Goal: Information Seeking & Learning: Learn about a topic

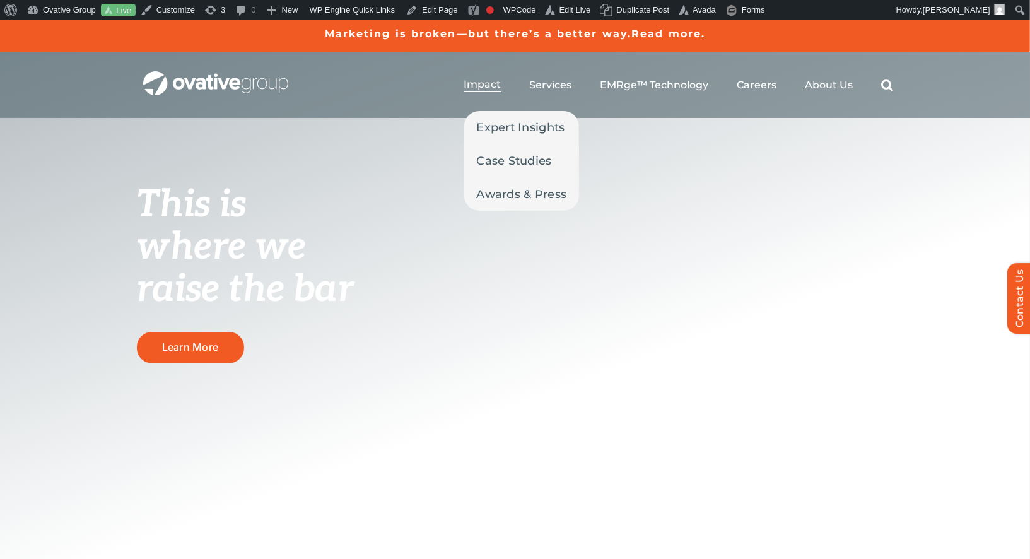
click at [486, 92] on li "Impact Expert Insights Case Studies Awards & Press" at bounding box center [482, 85] width 37 height 14
click at [486, 84] on span "Impact" at bounding box center [482, 84] width 37 height 13
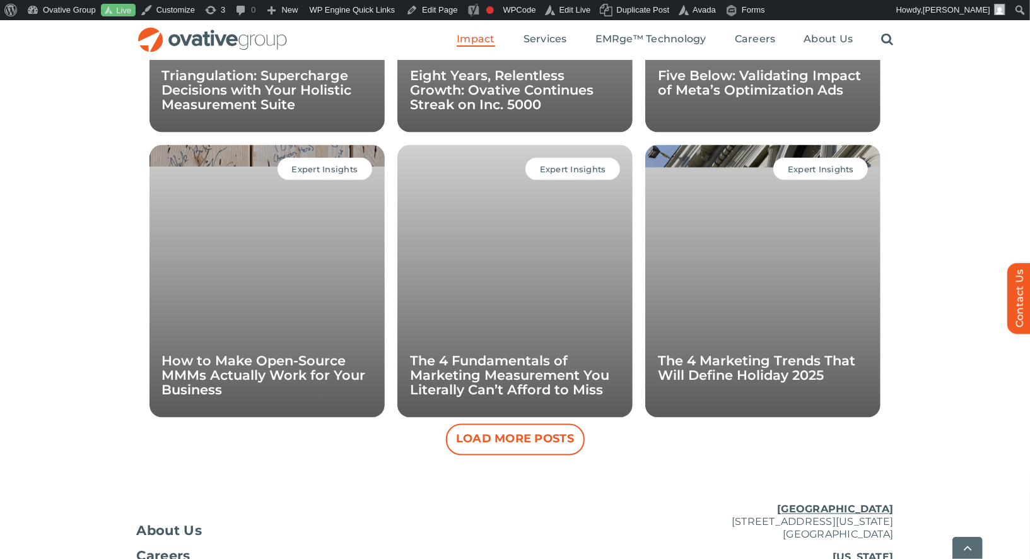
scroll to position [1283, 0]
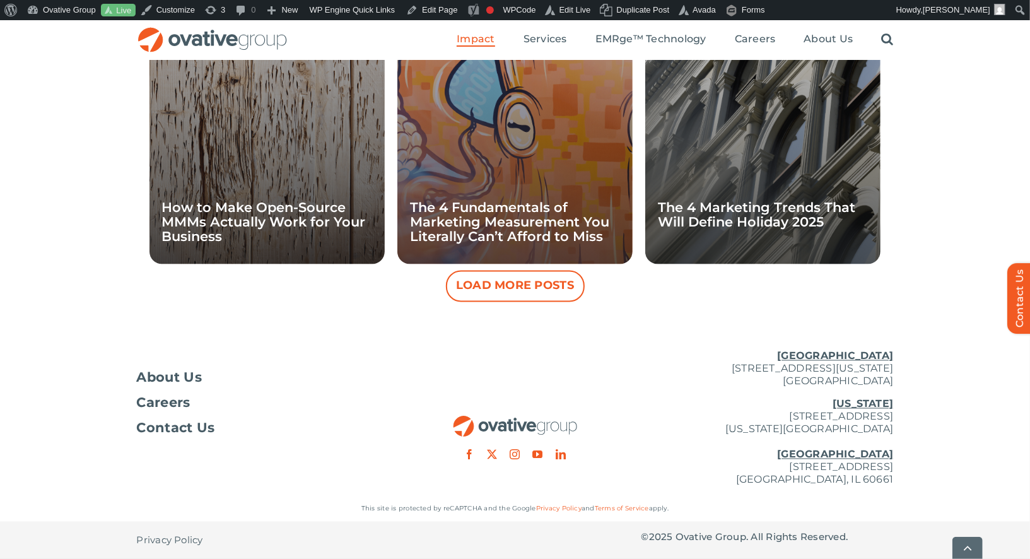
click at [460, 301] on button "Load More Posts" at bounding box center [515, 287] width 139 height 32
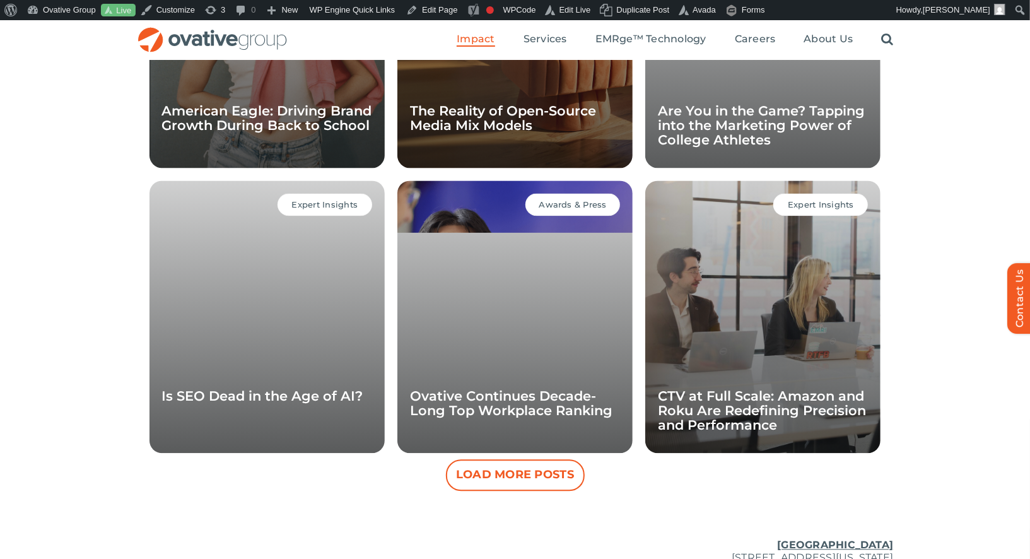
scroll to position [1662, 0]
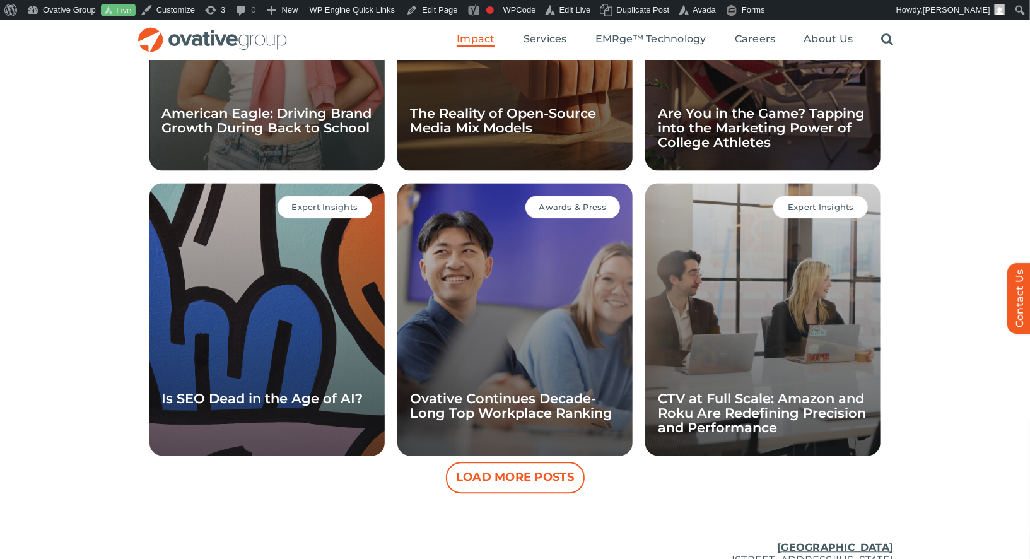
click at [529, 456] on li "Awards & Press Ovative Continues Decade-Long Top Workplace Ranking" at bounding box center [515, 319] width 248 height 285
click at [523, 472] on button "Load More Posts" at bounding box center [515, 478] width 139 height 32
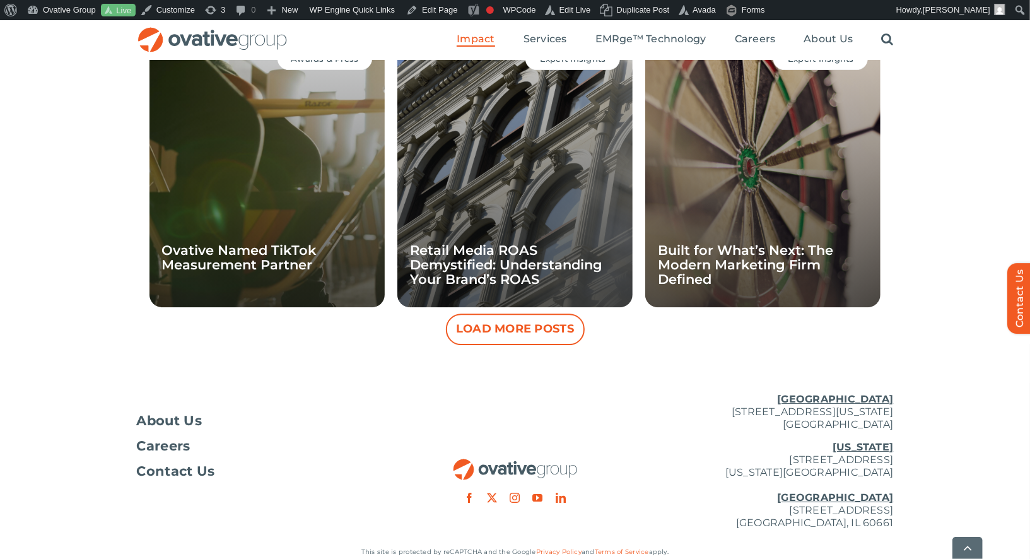
scroll to position [2423, 0]
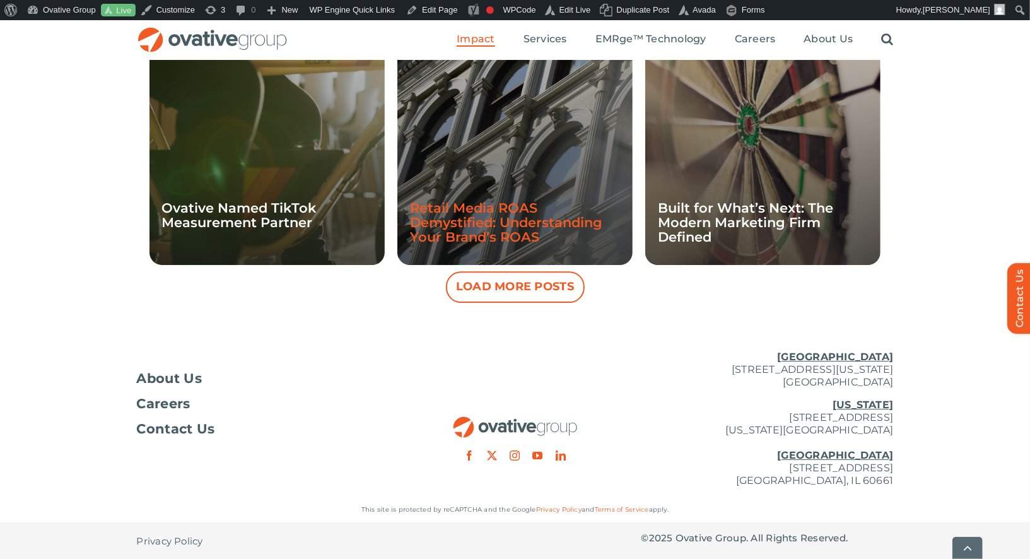
click at [543, 218] on link "Retail Media ROAS Demystified: Understanding Your Brand’s ROAS" at bounding box center [506, 222] width 192 height 45
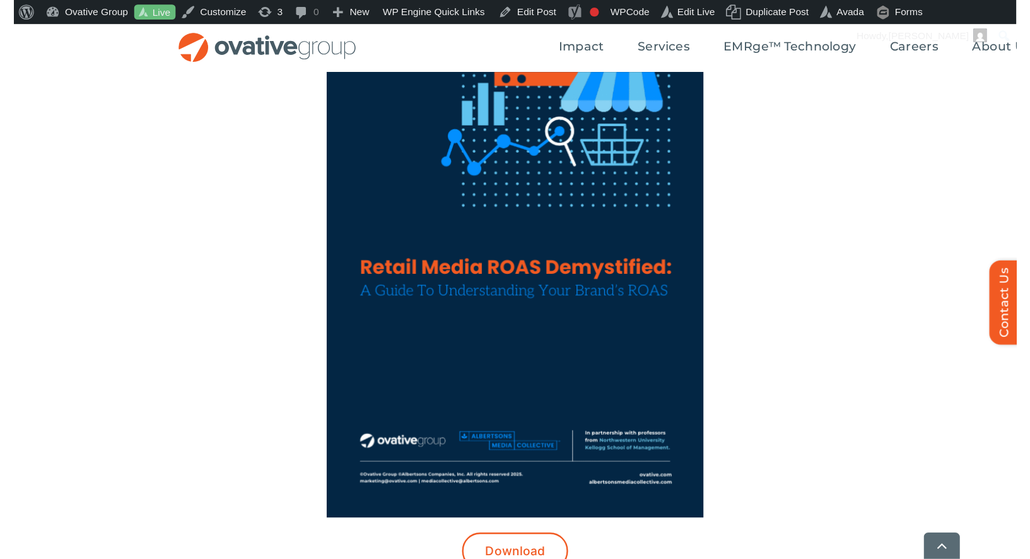
scroll to position [506, 0]
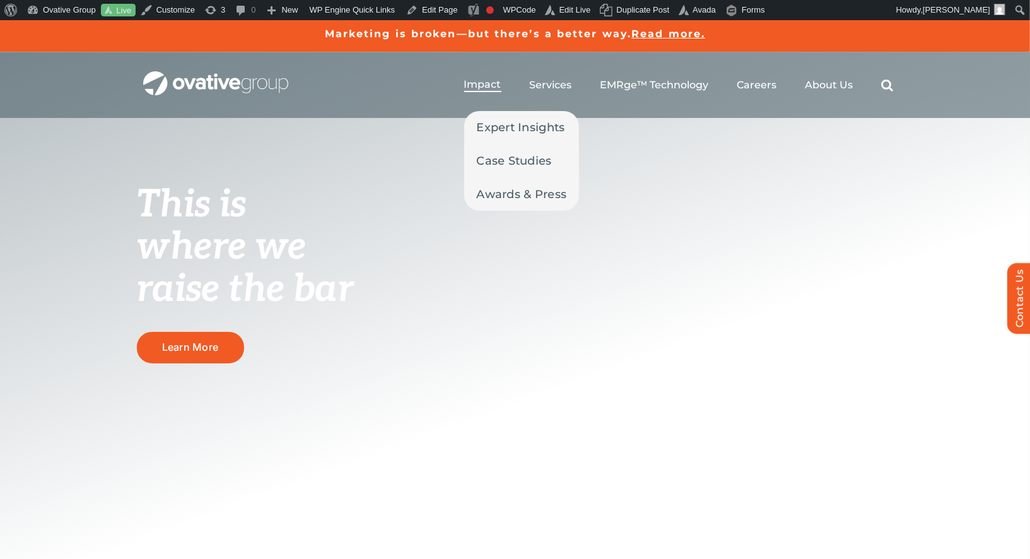
click at [499, 79] on span "Impact" at bounding box center [482, 84] width 37 height 13
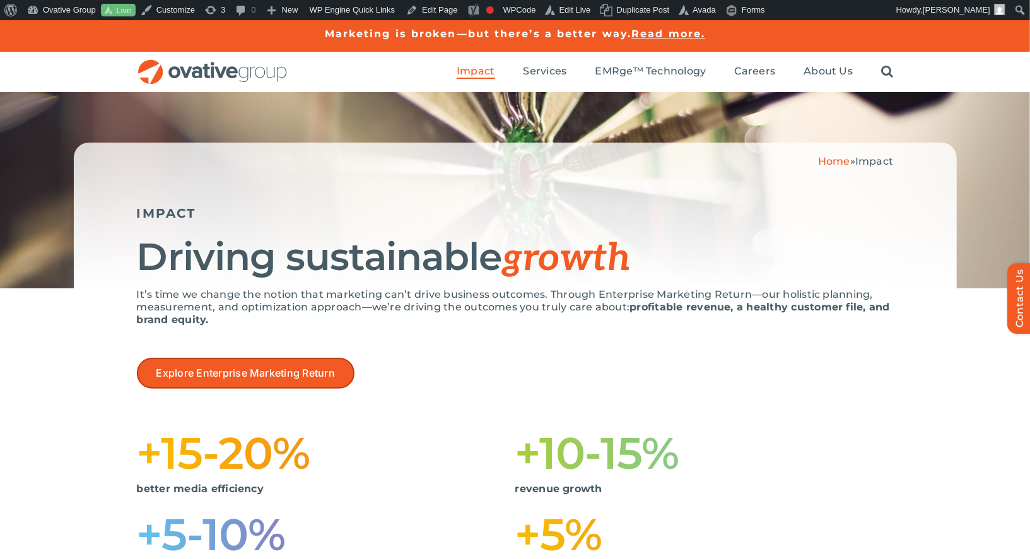
click at [224, 377] on span "Explore Enterprise Marketing Return" at bounding box center [245, 373] width 178 height 12
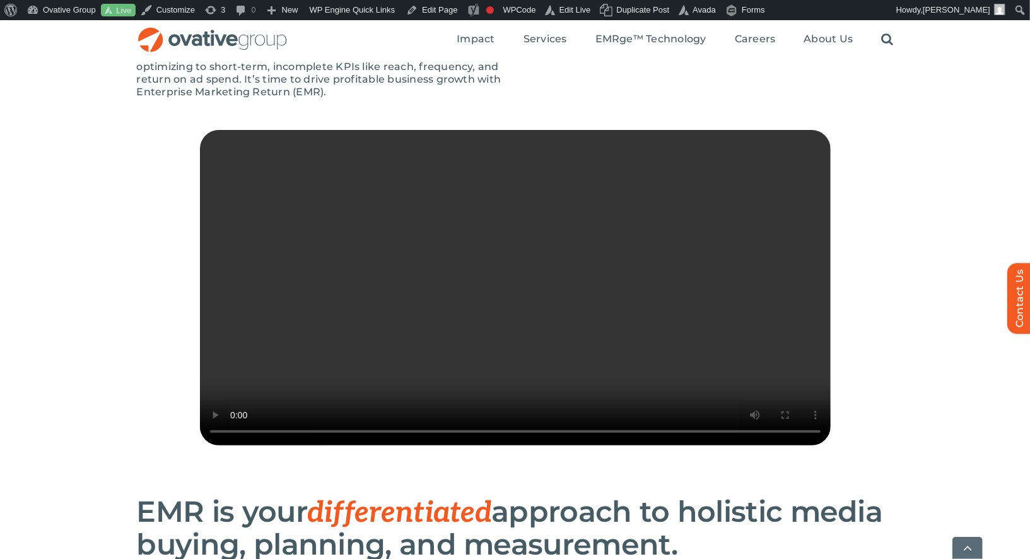
scroll to position [359, 0]
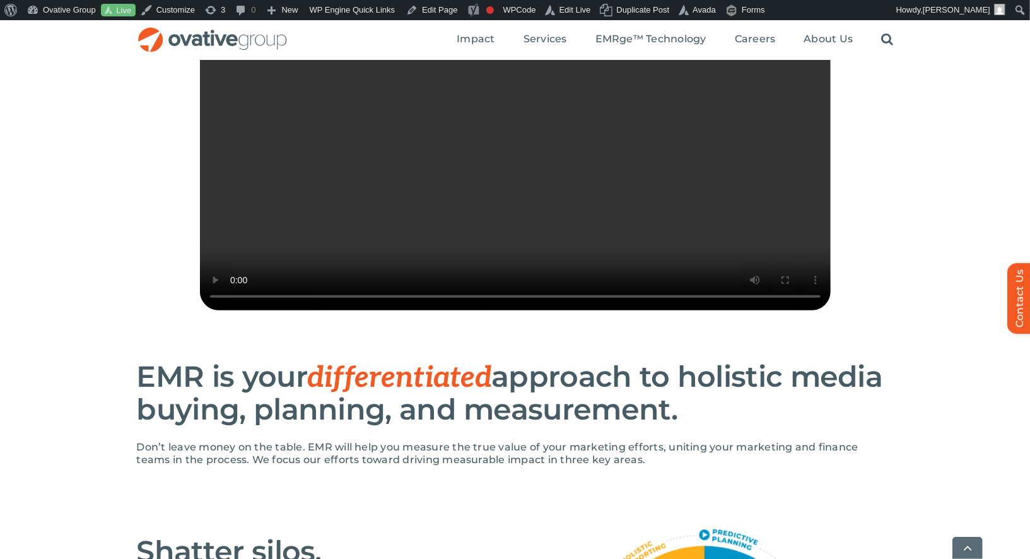
click at [197, 317] on div "Sorry, your browser doesn't support embedded videos." at bounding box center [515, 156] width 757 height 322
click at [404, 259] on video "Sorry, your browser doesn't support embedded videos." at bounding box center [515, 152] width 631 height 315
click at [406, 261] on video "Sorry, your browser doesn't support embedded videos." at bounding box center [515, 152] width 631 height 315
click at [407, 262] on video "Sorry, your browser doesn't support embedded videos." at bounding box center [515, 152] width 631 height 315
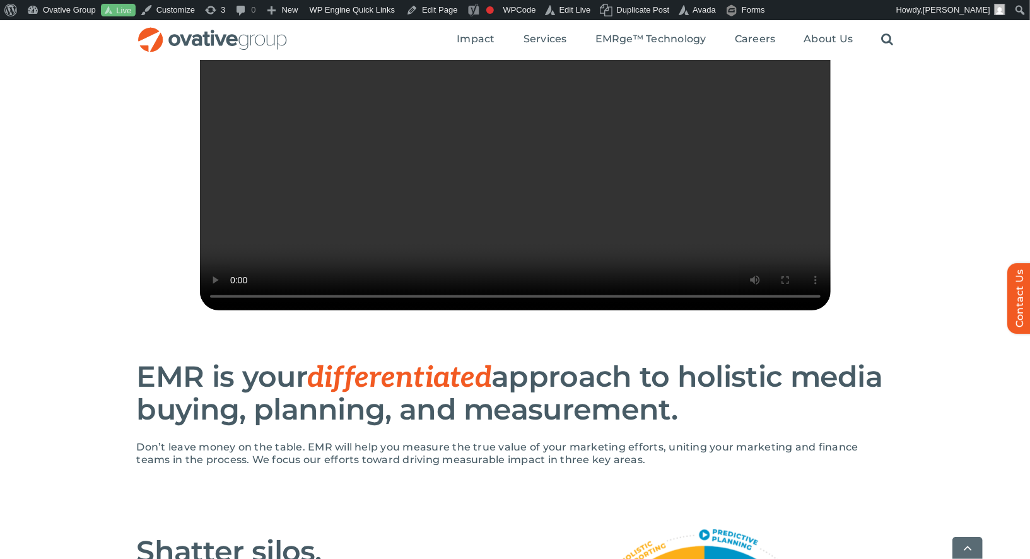
click at [459, 179] on video "Sorry, your browser doesn't support embedded videos." at bounding box center [515, 152] width 631 height 315
click at [531, 208] on video "Sorry, your browser doesn't support embedded videos." at bounding box center [515, 152] width 631 height 315
click at [546, 194] on video "Sorry, your browser doesn't support embedded videos." at bounding box center [515, 152] width 631 height 315
click at [540, 204] on video "Sorry, your browser doesn't support embedded videos." at bounding box center [515, 152] width 631 height 315
click at [439, 231] on video "Sorry, your browser doesn't support embedded videos." at bounding box center [515, 152] width 631 height 315
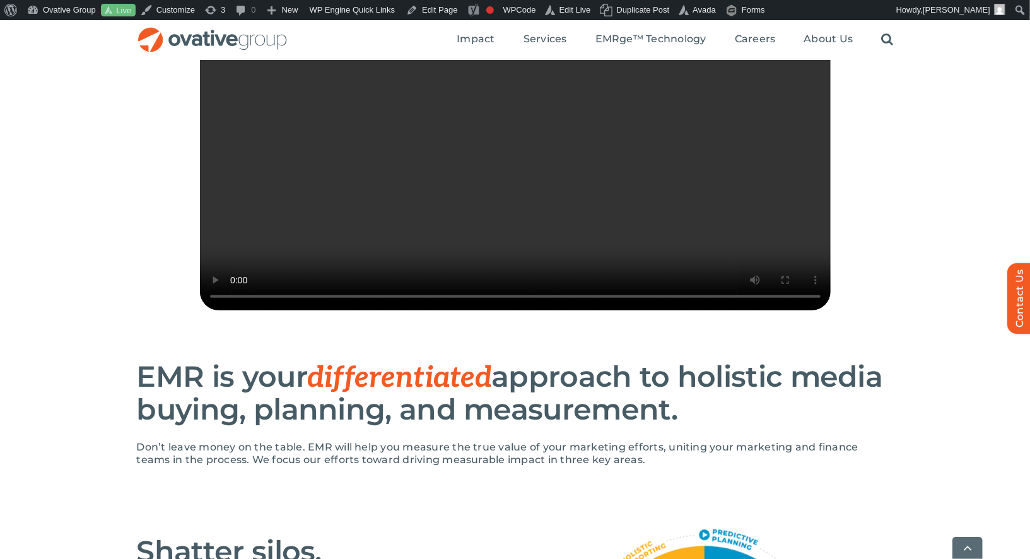
click at [439, 231] on video "Sorry, your browser doesn't support embedded videos." at bounding box center [515, 152] width 631 height 315
click at [442, 240] on video "Sorry, your browser doesn't support embedded videos." at bounding box center [515, 152] width 631 height 315
click at [530, 274] on video "Sorry, your browser doesn't support embedded videos." at bounding box center [515, 152] width 631 height 315
click at [498, 204] on video "Sorry, your browser doesn't support embedded videos." at bounding box center [515, 152] width 631 height 315
click at [496, 206] on video "Sorry, your browser doesn't support embedded videos." at bounding box center [515, 152] width 631 height 315
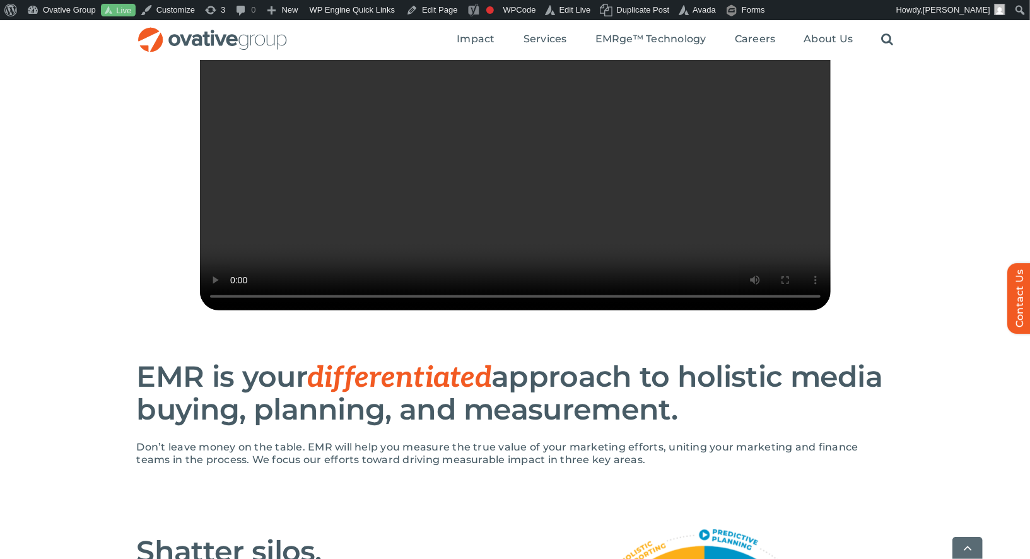
click at [522, 142] on video "Sorry, your browser doesn't support embedded videos." at bounding box center [515, 152] width 631 height 315
click at [344, 255] on video "Sorry, your browser doesn't support embedded videos." at bounding box center [515, 152] width 631 height 315
click at [342, 256] on video "Sorry, your browser doesn't support embedded videos." at bounding box center [515, 152] width 631 height 315
click at [388, 259] on video "Sorry, your browser doesn't support embedded videos." at bounding box center [515, 152] width 631 height 315
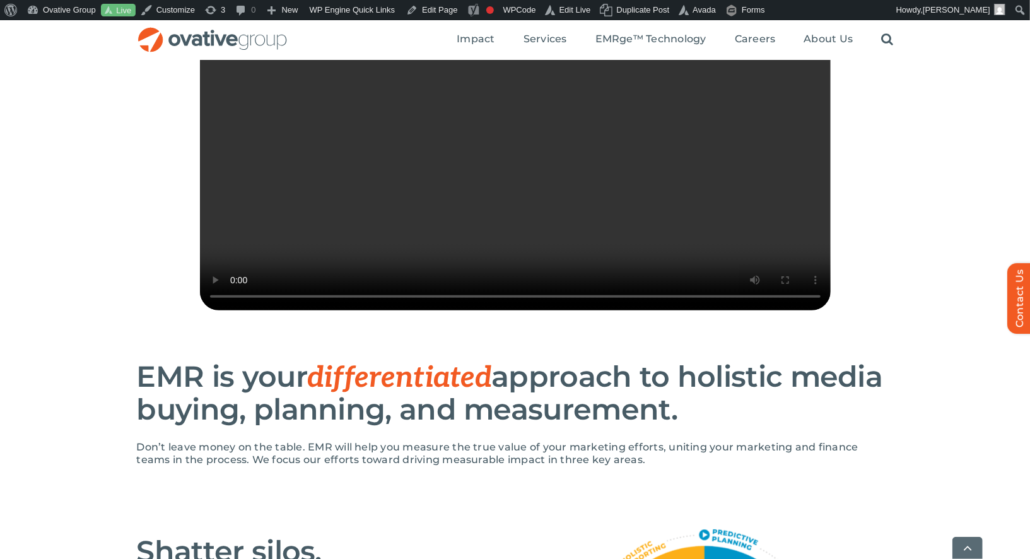
click at [419, 238] on video "Sorry, your browser doesn't support embedded videos." at bounding box center [515, 152] width 631 height 315
click at [420, 237] on video "Sorry, your browser doesn't support embedded videos." at bounding box center [515, 152] width 631 height 315
click at [509, 161] on video "Sorry, your browser doesn't support embedded videos." at bounding box center [515, 152] width 631 height 315
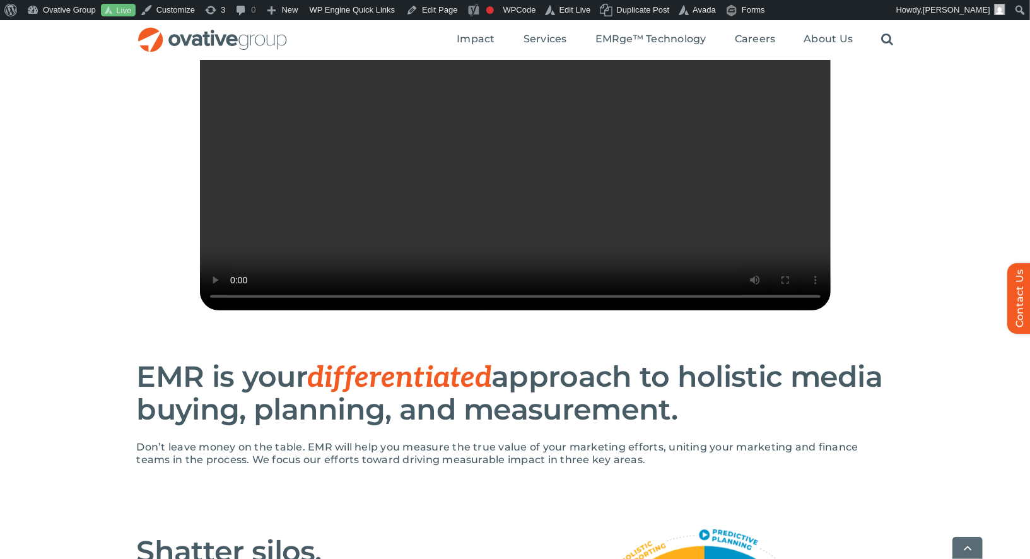
click at [530, 224] on video "Sorry, your browser doesn't support embedded videos." at bounding box center [515, 152] width 631 height 315
click at [554, 284] on video "Sorry, your browser doesn't support embedded videos." at bounding box center [515, 152] width 631 height 315
click at [530, 242] on video "Sorry, your browser doesn't support embedded videos." at bounding box center [515, 152] width 631 height 315
click at [508, 262] on video "Sorry, your browser doesn't support embedded videos." at bounding box center [515, 152] width 631 height 315
click at [640, 36] on span "EMRge™ Technology" at bounding box center [650, 39] width 111 height 13
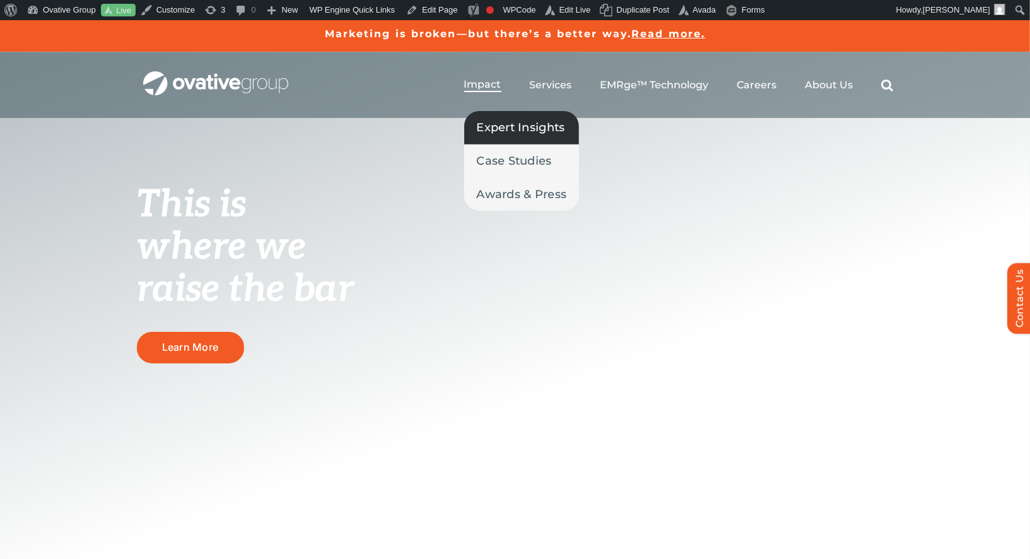
click at [491, 127] on span "Expert Insights" at bounding box center [521, 128] width 88 height 18
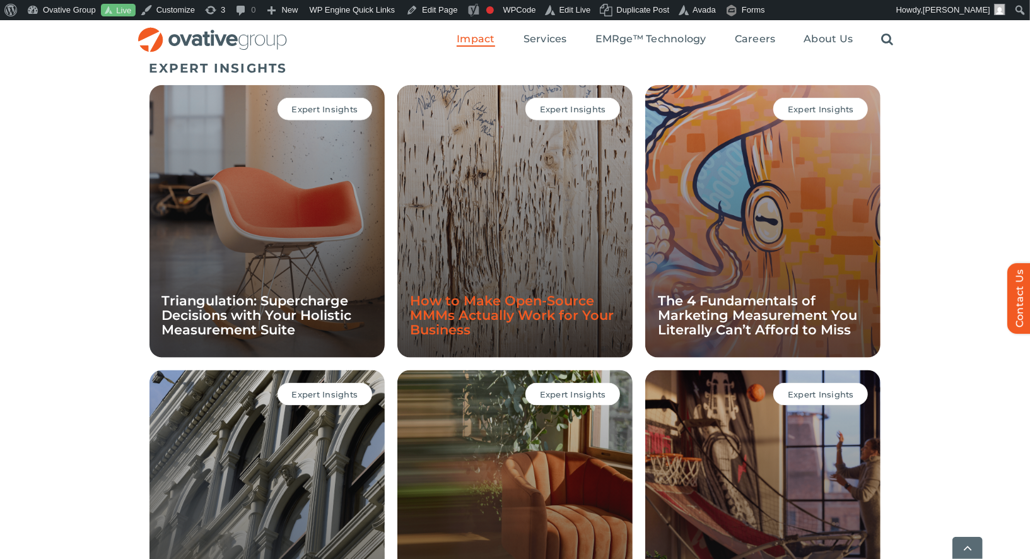
scroll to position [1246, 0]
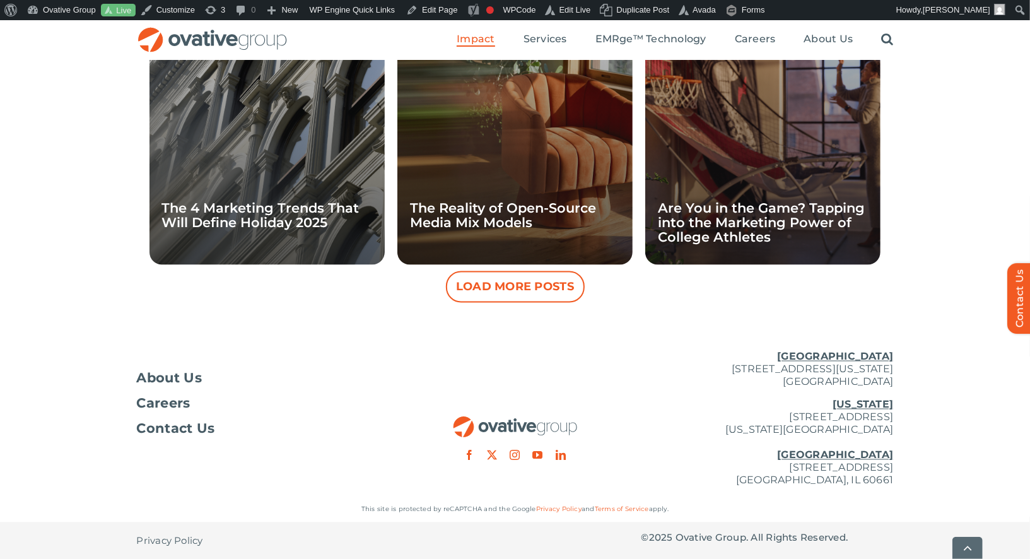
click at [481, 287] on button "Load More Posts" at bounding box center [515, 287] width 139 height 32
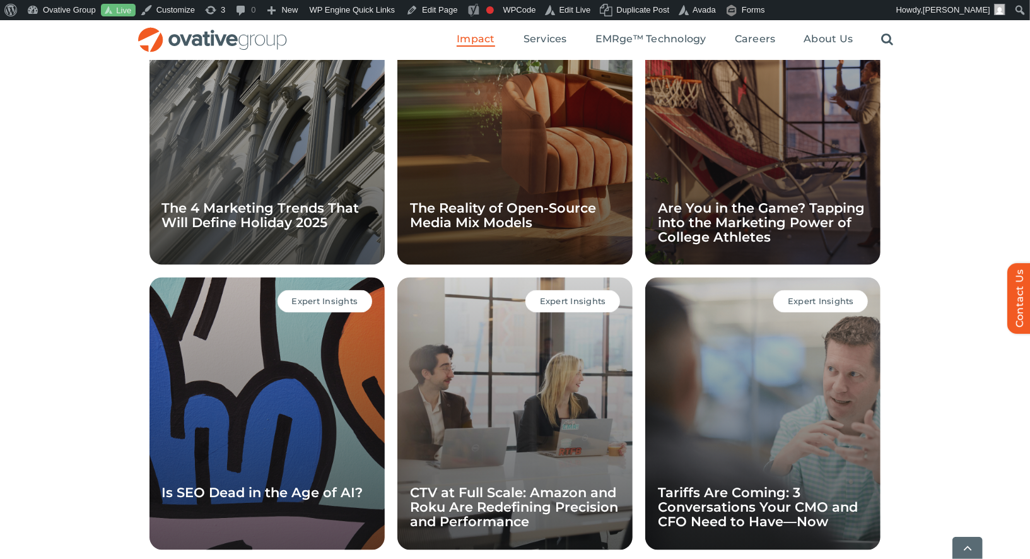
scroll to position [1816, 0]
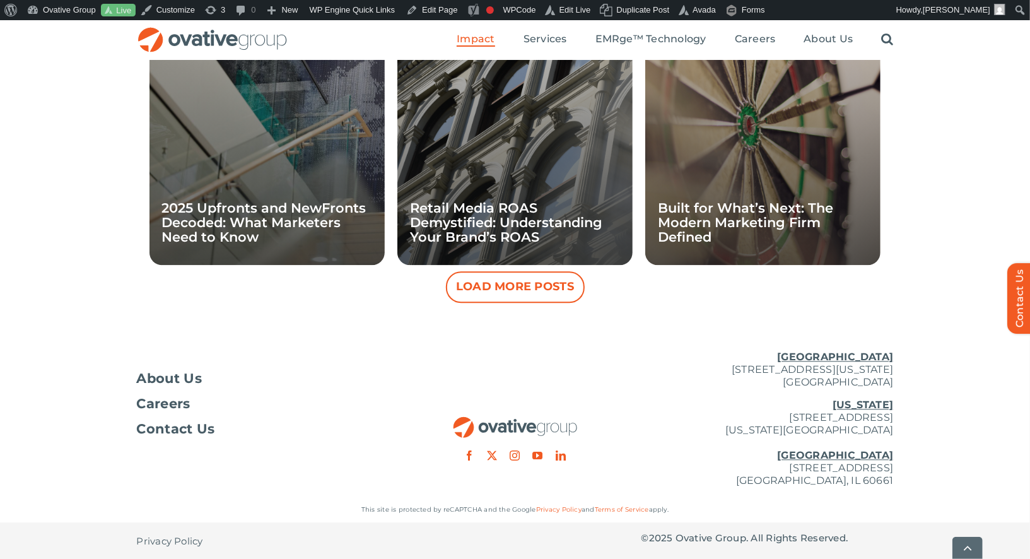
click at [513, 284] on button "Load More Posts" at bounding box center [515, 287] width 139 height 32
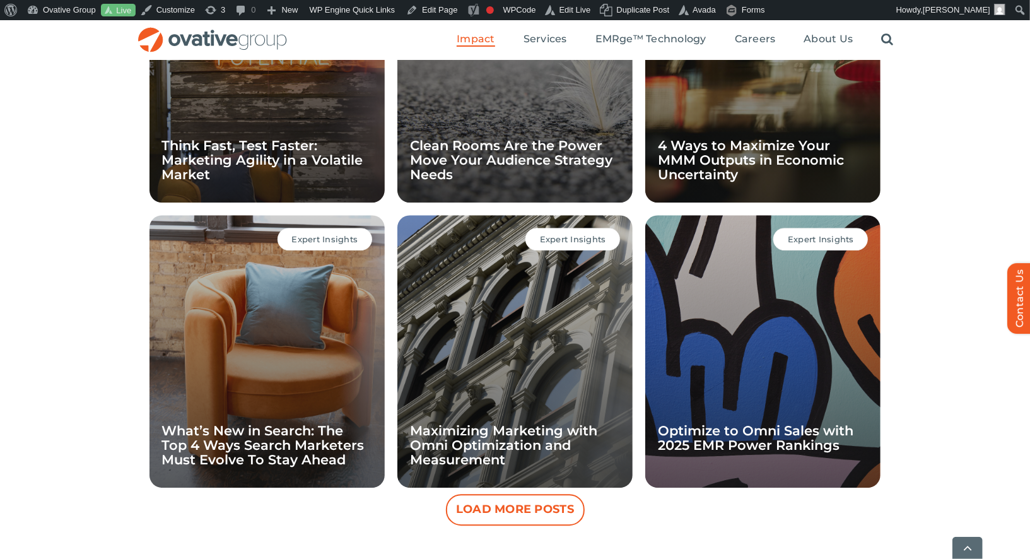
scroll to position [2387, 0]
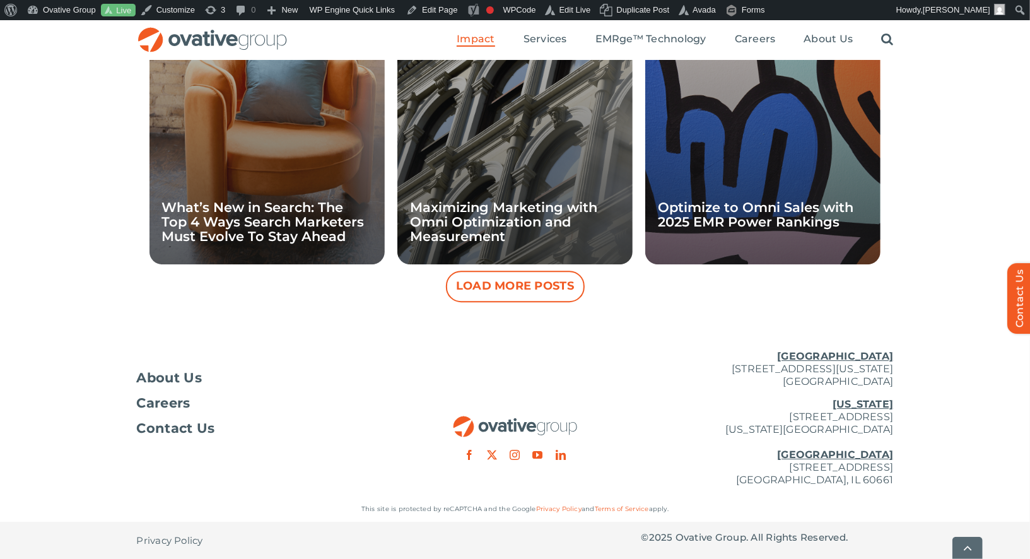
click at [780, 179] on div "Expert Insights Optimize to Omni Sales with 2025 EMR Power Rankings" at bounding box center [762, 128] width 235 height 272
click at [733, 221] on link "Optimize to Omni Sales with 2025 EMR Power Rankings" at bounding box center [756, 214] width 196 height 30
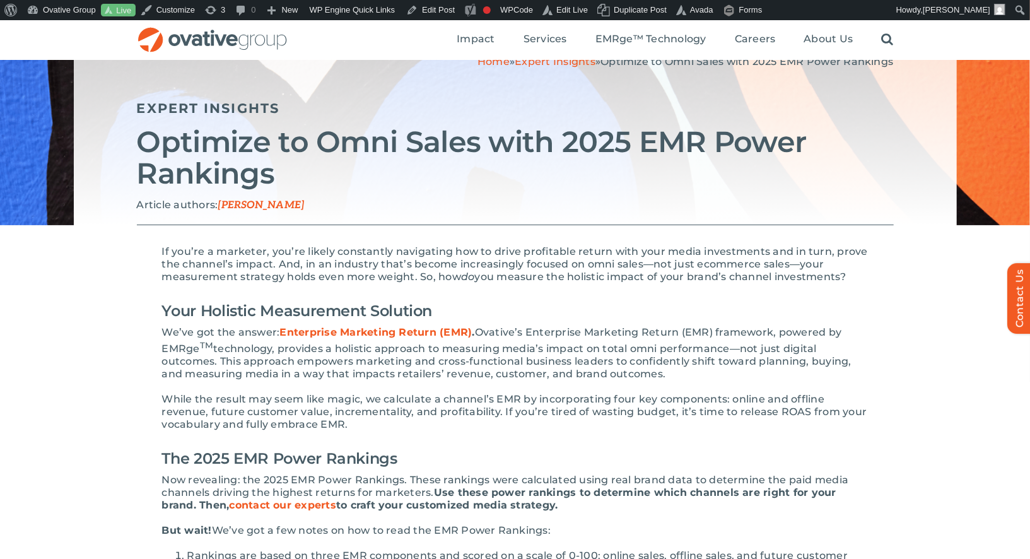
scroll to position [101, 0]
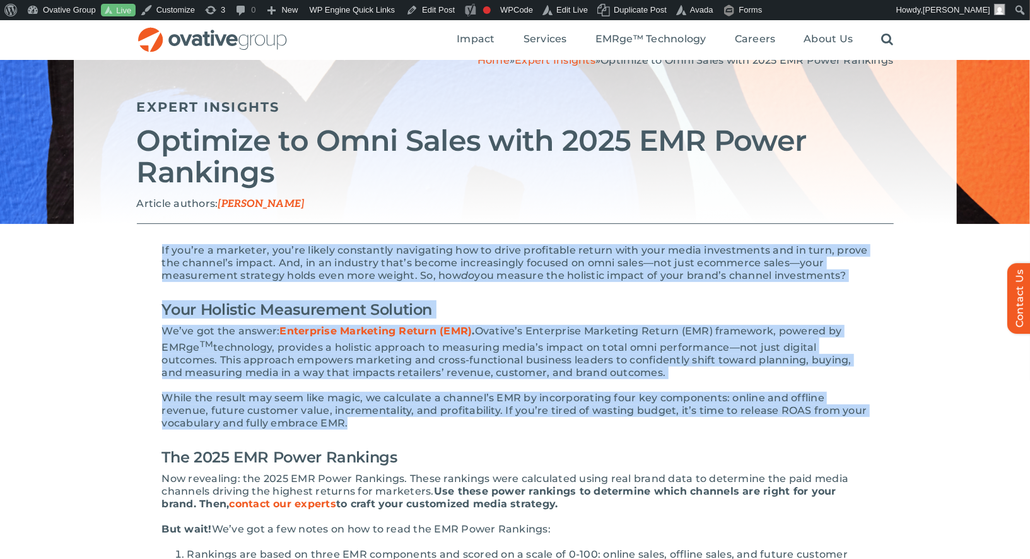
drag, startPoint x: 361, startPoint y: 421, endPoint x: 152, endPoint y: 247, distance: 272.3
copy div "Lo ips’do s ametcons, adi’el seddoe temporinci utlaboreet dol ma aliqu enimadmi…"
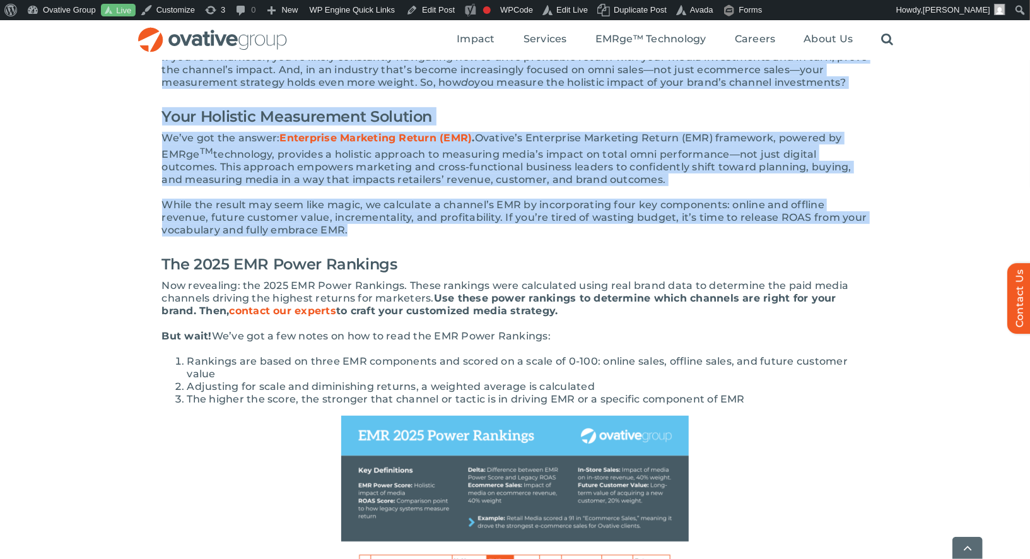
scroll to position [295, 0]
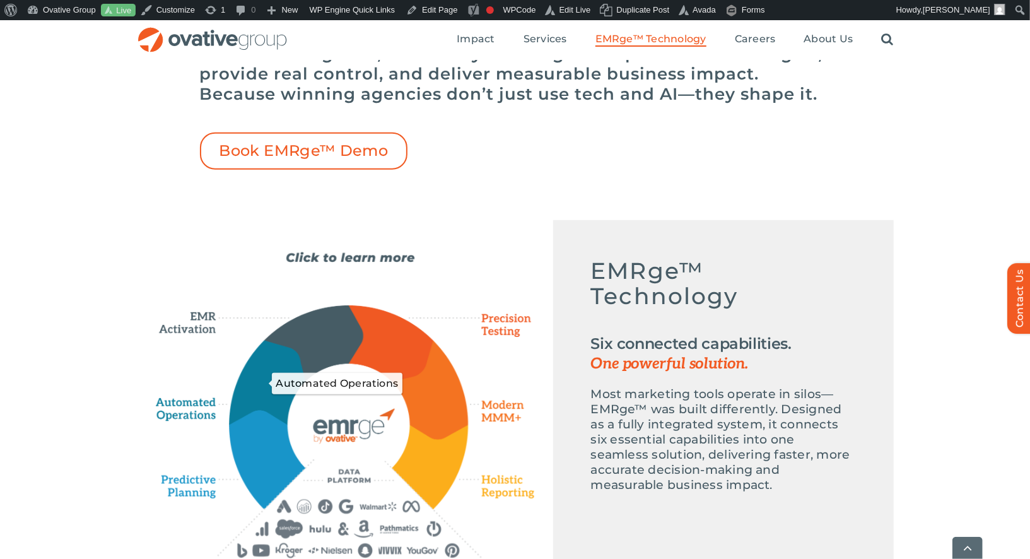
scroll to position [452, 0]
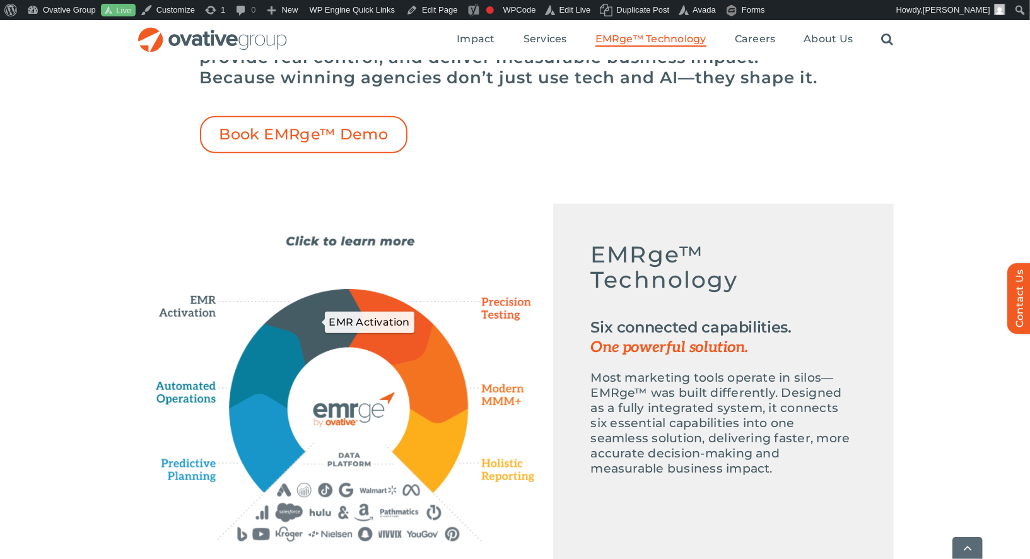
click at [320, 305] on icon "EMR Activation" at bounding box center [313, 326] width 98 height 74
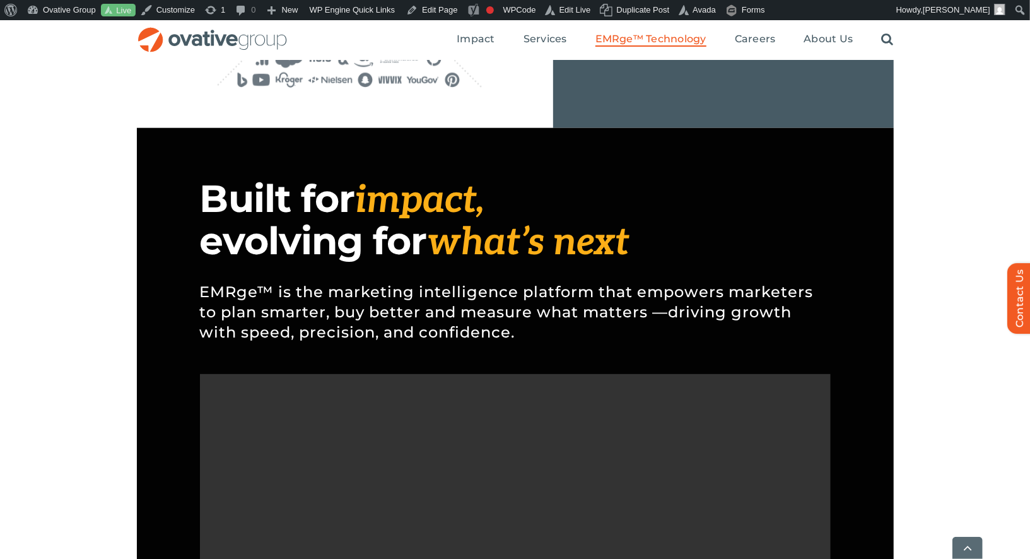
scroll to position [909, 0]
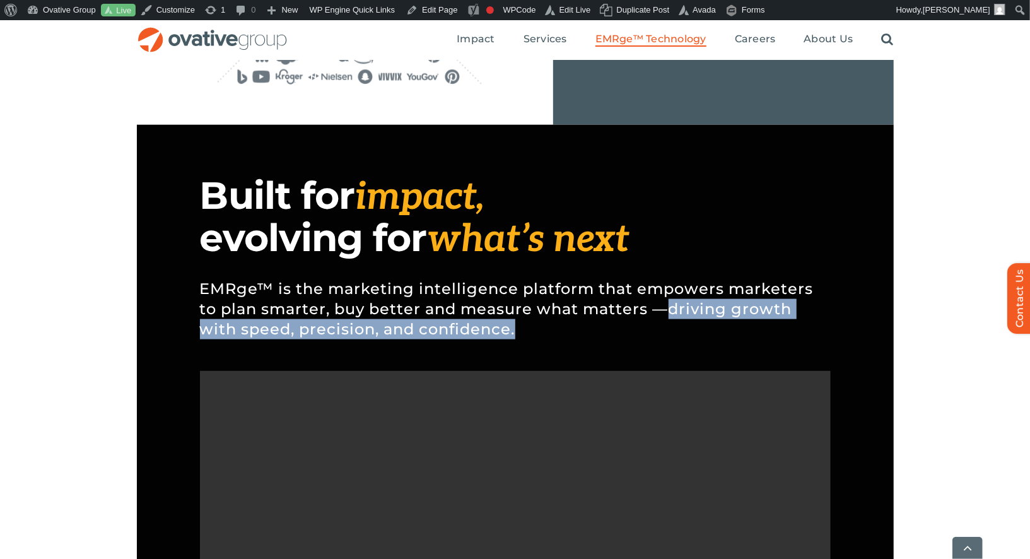
drag, startPoint x: 544, startPoint y: 327, endPoint x: 667, endPoint y: 314, distance: 123.6
click at [667, 314] on p "EMRge™ is the marketing intelligence platform that empowers marketers to plan s…" at bounding box center [515, 309] width 631 height 98
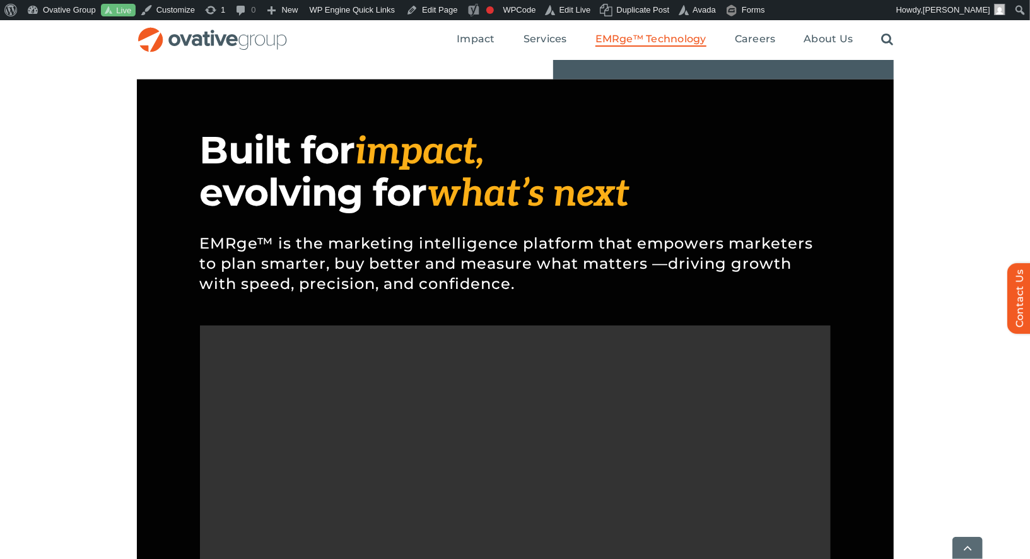
click at [519, 225] on p "EMRge™ is the marketing intelligence platform that empowers marketers to plan s…" at bounding box center [515, 263] width 631 height 98
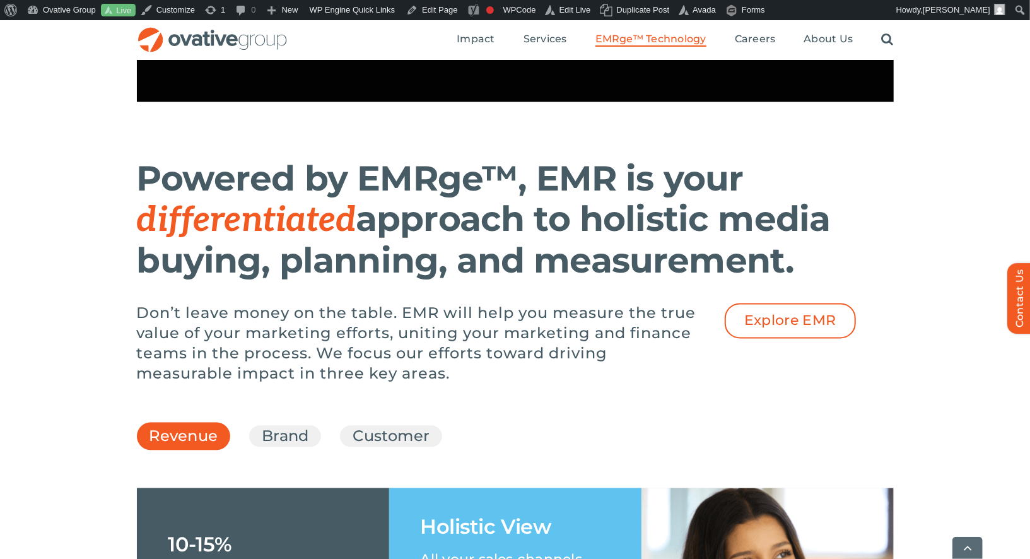
scroll to position [1553, 0]
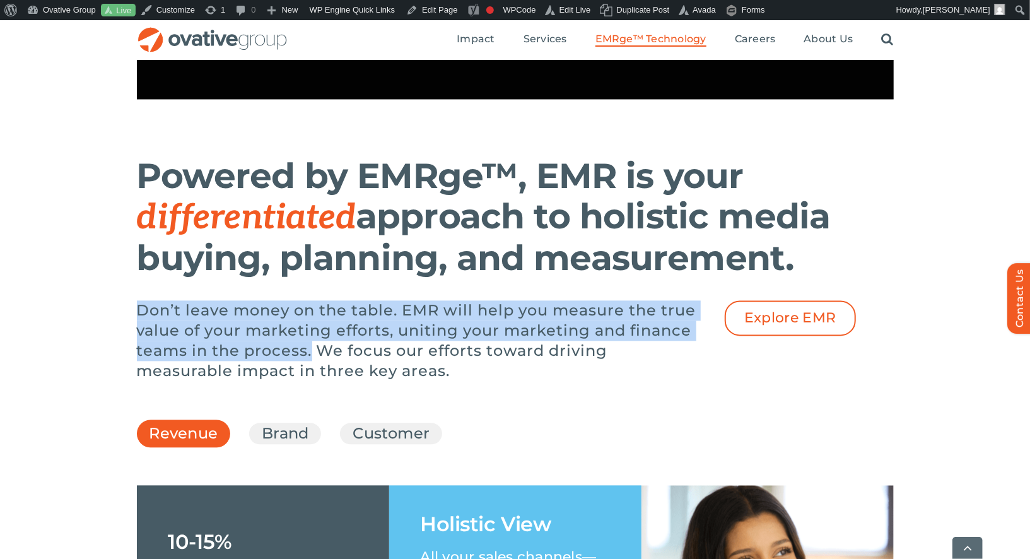
drag, startPoint x: 313, startPoint y: 387, endPoint x: 127, endPoint y: 329, distance: 194.9
click at [127, 329] on div "Powered by EMRge™, EMR is your differentiated approach to holistic media buying…" at bounding box center [515, 277] width 1030 height 257
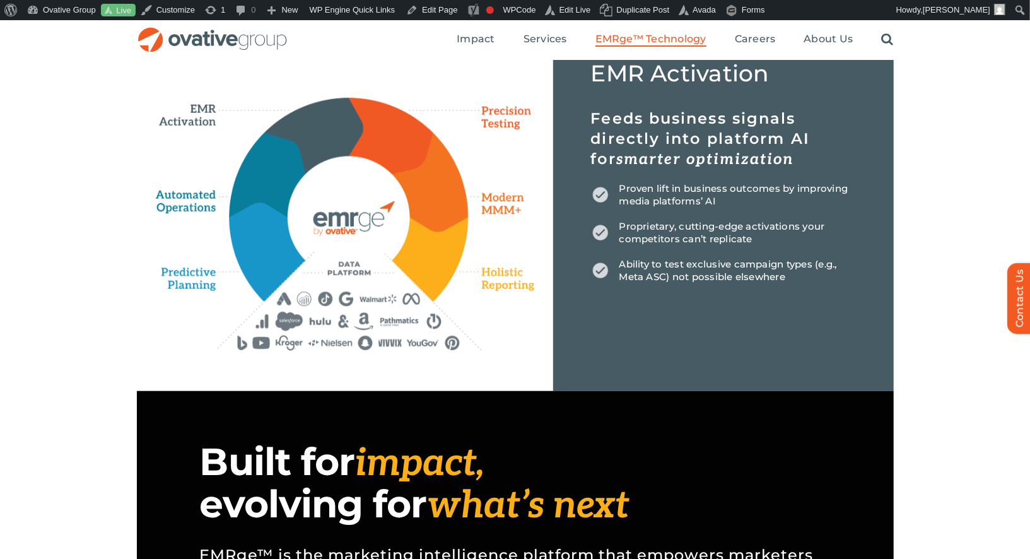
scroll to position [635, 0]
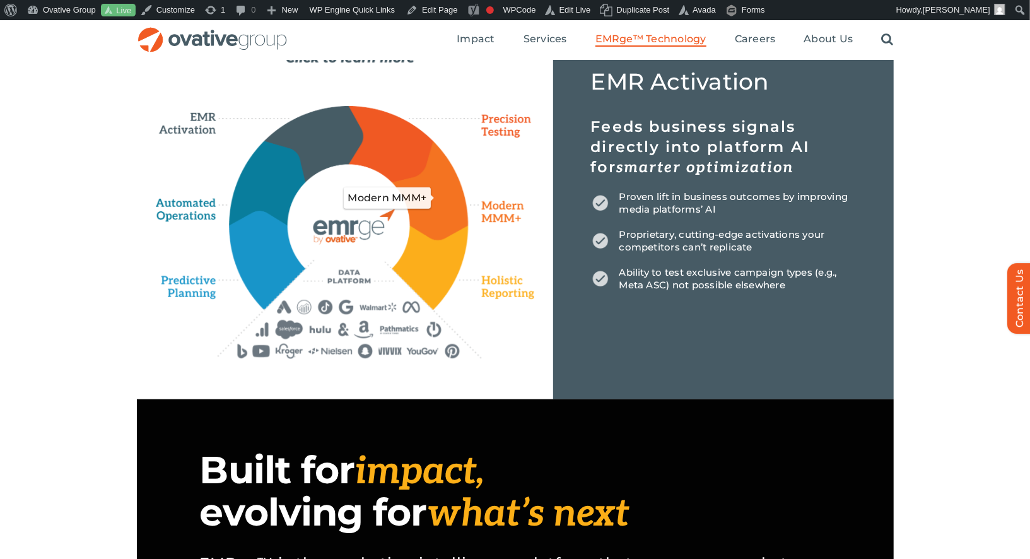
click at [444, 189] on icon "Modern MMM+" at bounding box center [431, 190] width 76 height 99
